Goal: Task Accomplishment & Management: Manage account settings

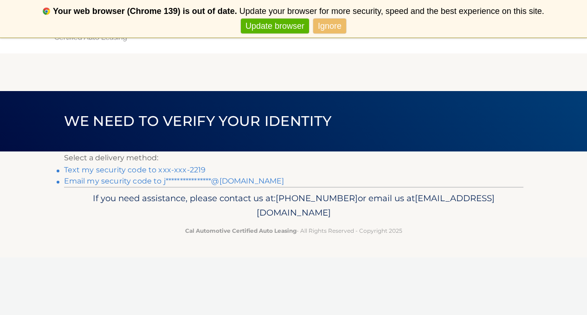
click at [174, 171] on link "Text my security code to xxx-xxx-2219" at bounding box center [135, 169] width 142 height 9
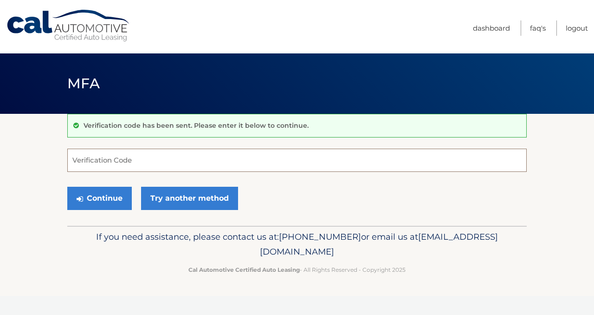
click at [190, 161] on input "Verification Code" at bounding box center [296, 160] width 459 height 23
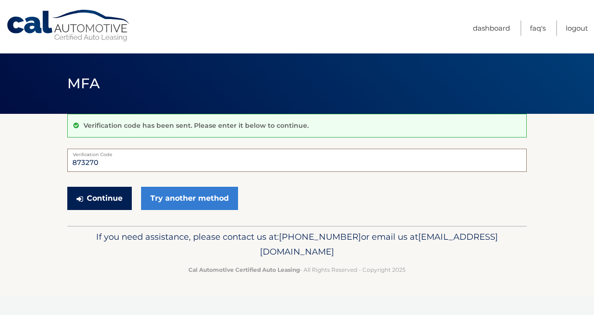
type input "873270"
click at [109, 193] on button "Continue" at bounding box center [99, 198] width 65 height 23
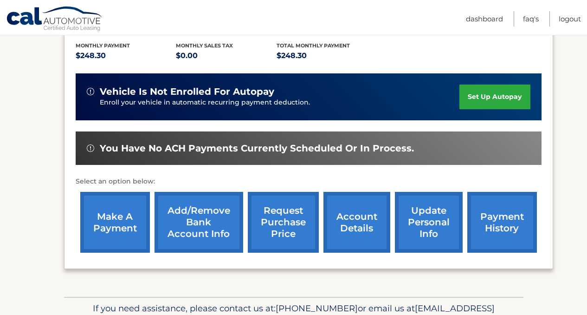
scroll to position [197, 0]
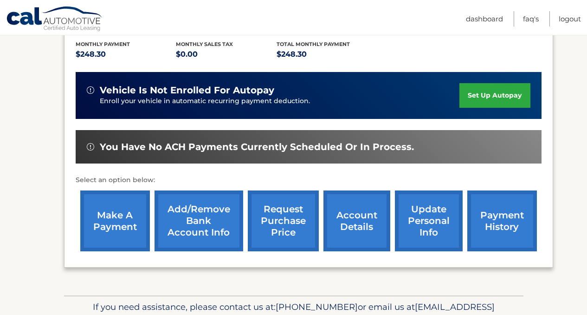
click at [119, 222] on link "make a payment" at bounding box center [115, 220] width 70 height 61
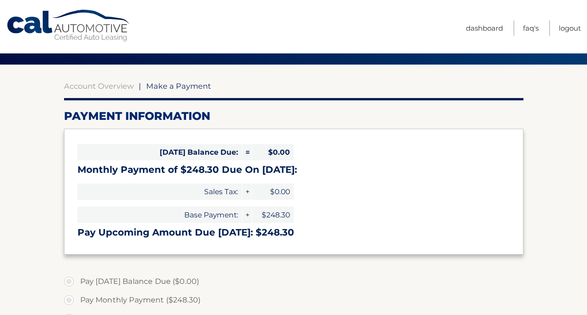
scroll to position [51, 0]
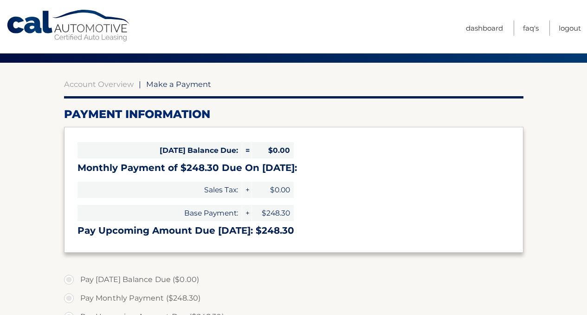
select select "NjA0NTI5MGItZjU4Ny00ZmY3LWE2YTMtMjFjNjM0ZWQxYjMx"
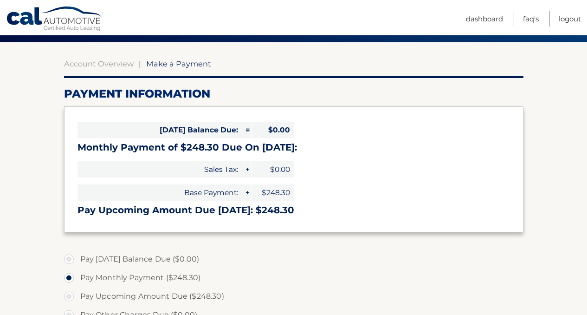
scroll to position [0, 0]
